Goal: Navigation & Orientation: Understand site structure

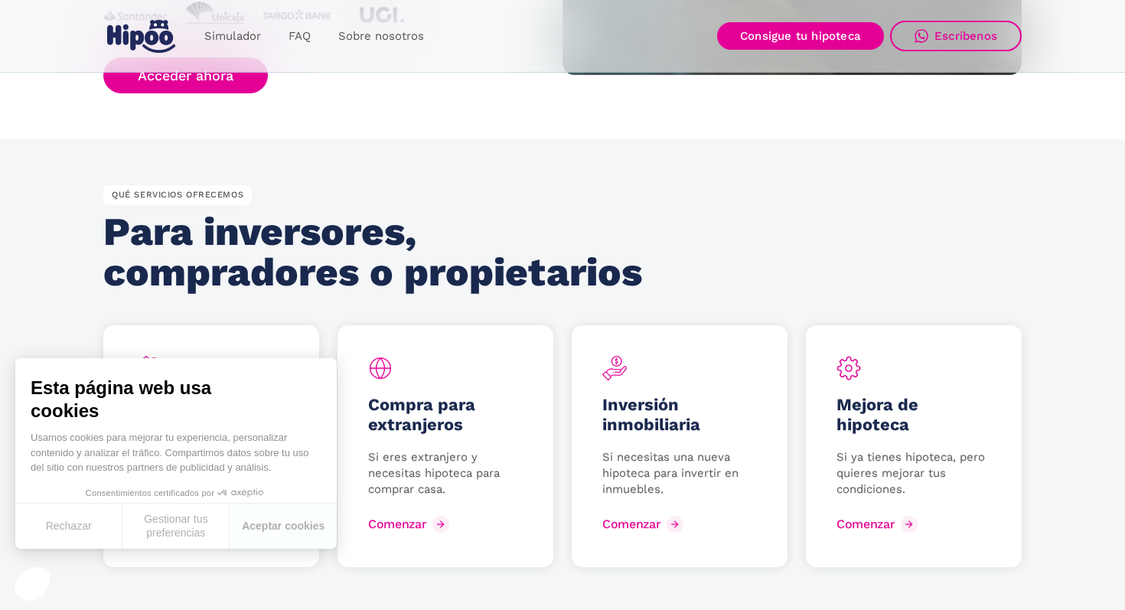
scroll to position [1873, 0]
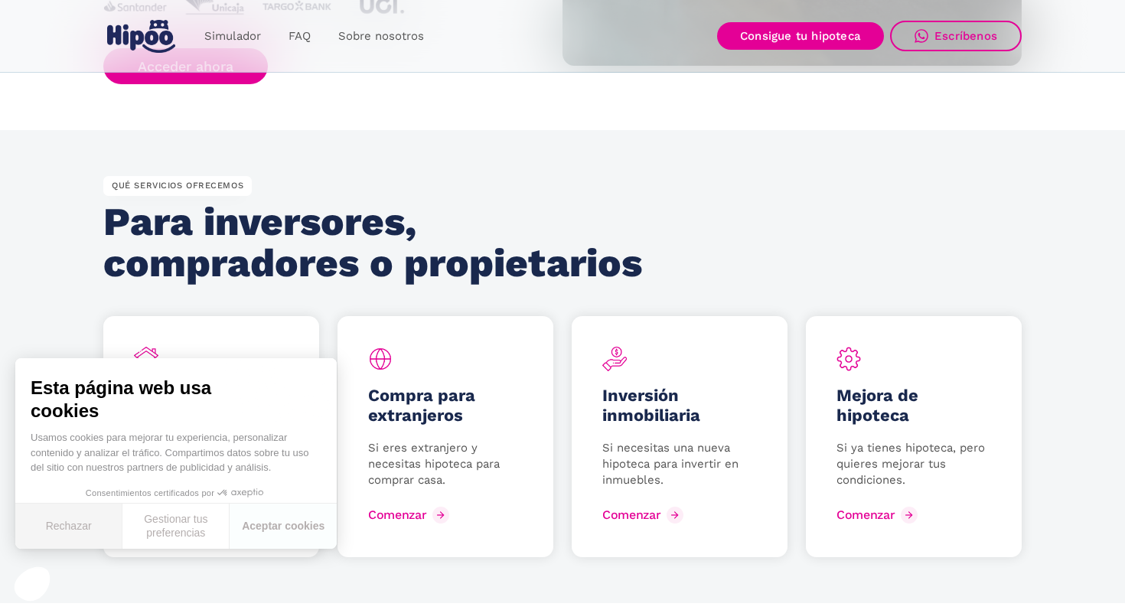
click at [66, 526] on button "Rechazar" at bounding box center [68, 526] width 107 height 45
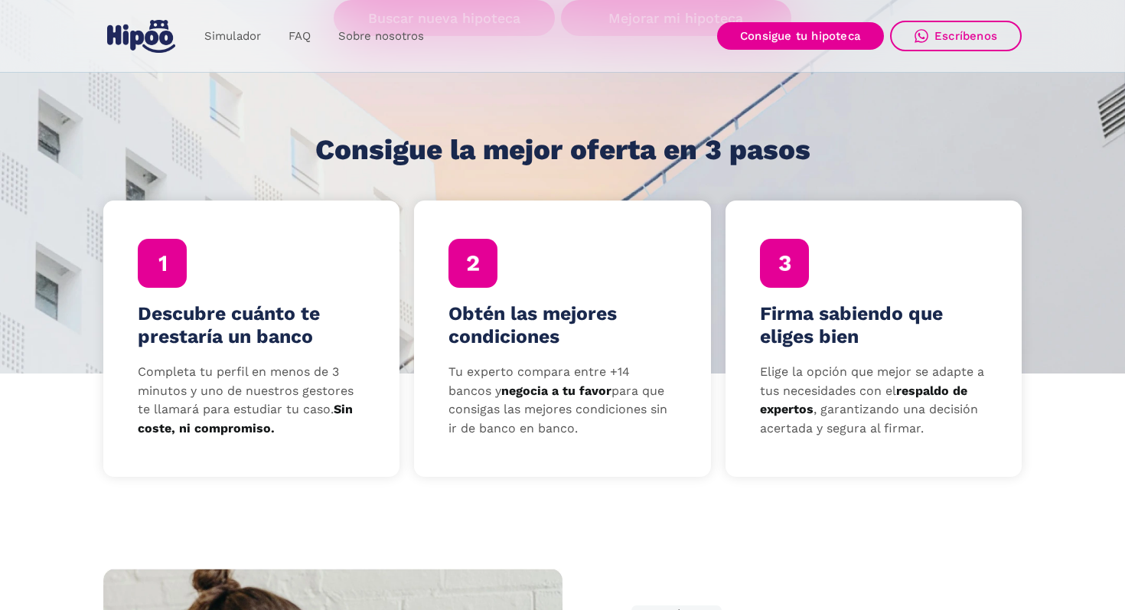
scroll to position [0, 0]
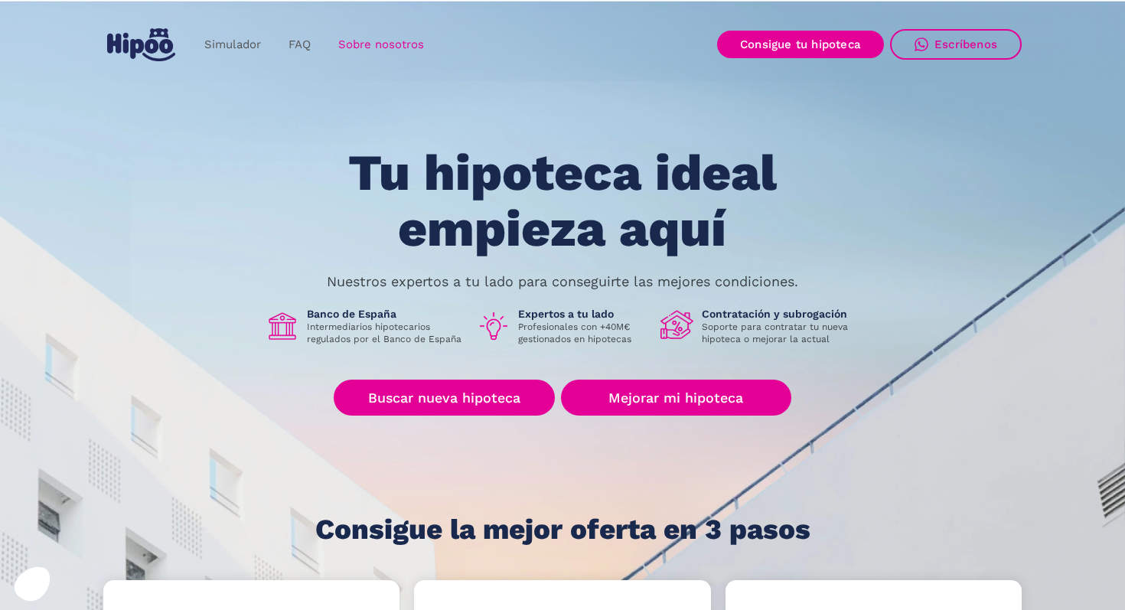
click at [388, 39] on link "Sobre nosotros" at bounding box center [381, 45] width 113 height 30
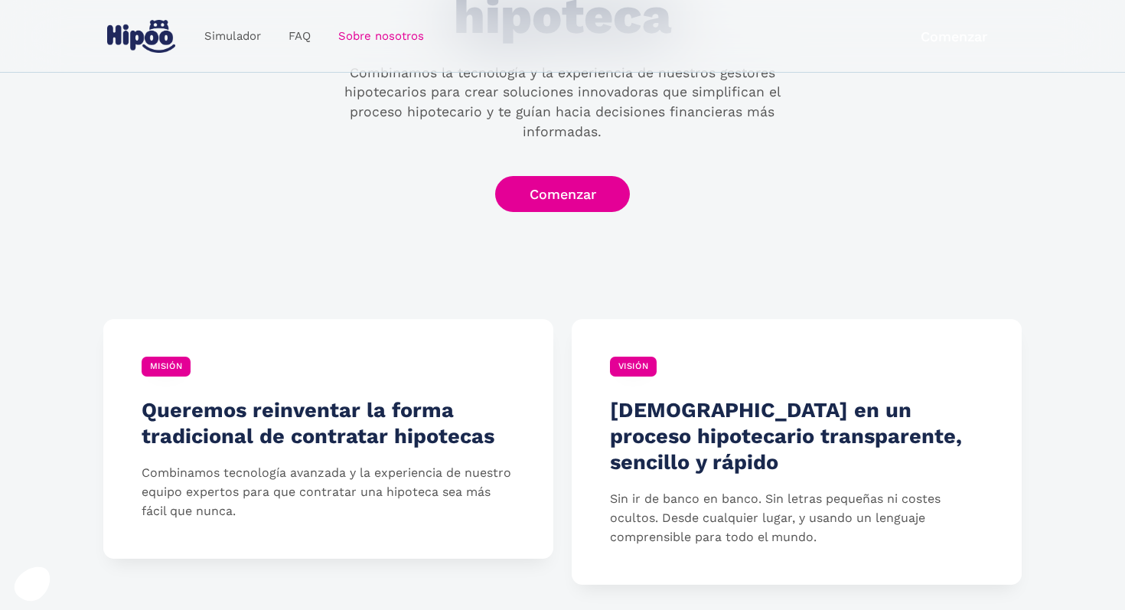
scroll to position [305, 0]
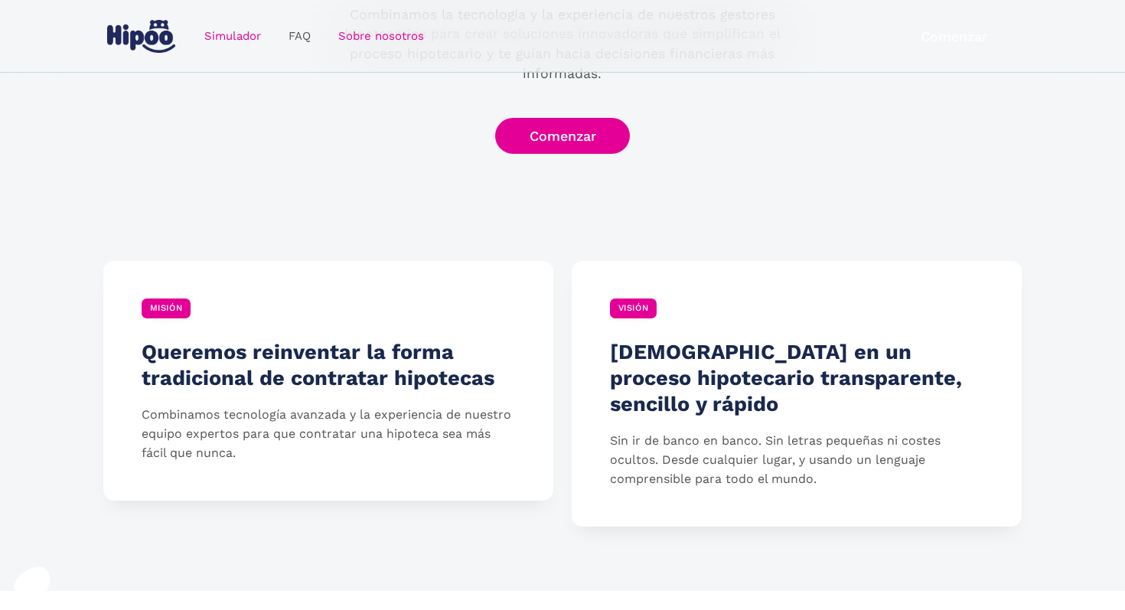
click at [243, 36] on link "Simulador" at bounding box center [233, 36] width 84 height 30
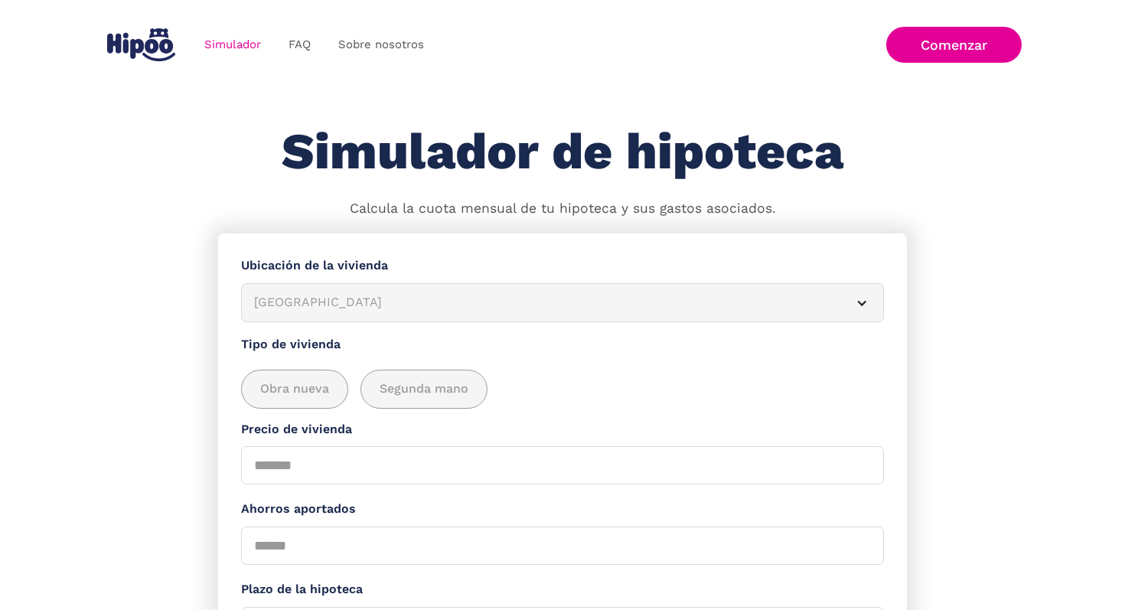
click at [159, 31] on img "home" at bounding box center [141, 44] width 68 height 33
